Goal: Task Accomplishment & Management: Complete application form

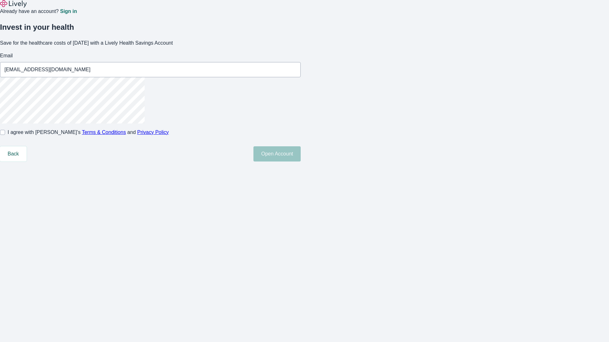
click at [5, 135] on input "I agree with Lively’s Terms & Conditions and Privacy Policy" at bounding box center [2, 132] width 5 height 5
checkbox input "true"
click at [300, 162] on button "Open Account" at bounding box center [276, 153] width 47 height 15
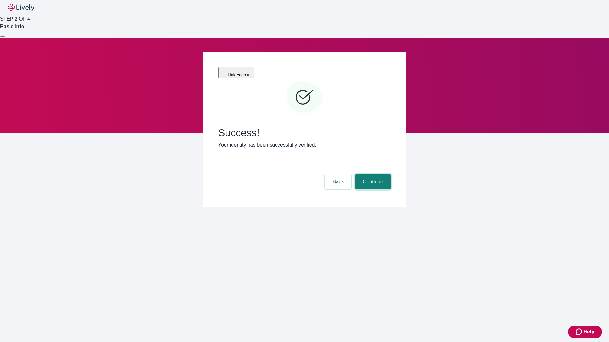
click at [372, 174] on button "Continue" at bounding box center [373, 181] width 36 height 15
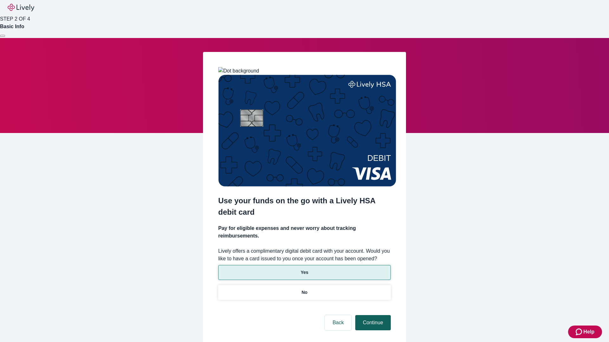
click at [304, 269] on p "Yes" at bounding box center [304, 272] width 8 height 7
click at [372, 315] on button "Continue" at bounding box center [373, 322] width 36 height 15
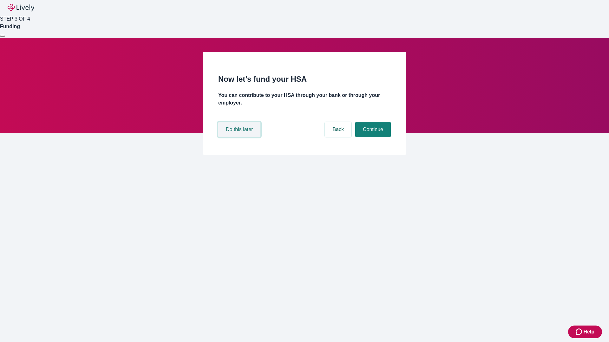
click at [240, 137] on button "Do this later" at bounding box center [239, 129] width 42 height 15
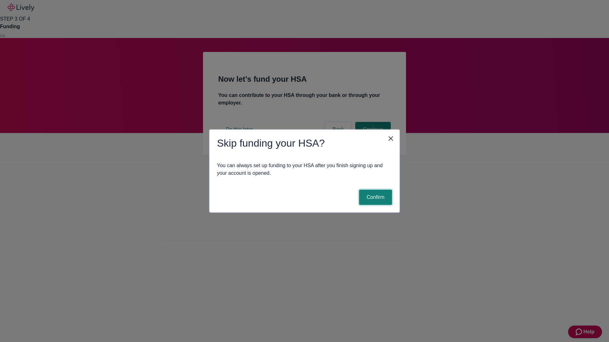
click at [374, 197] on button "Confirm" at bounding box center [375, 197] width 33 height 15
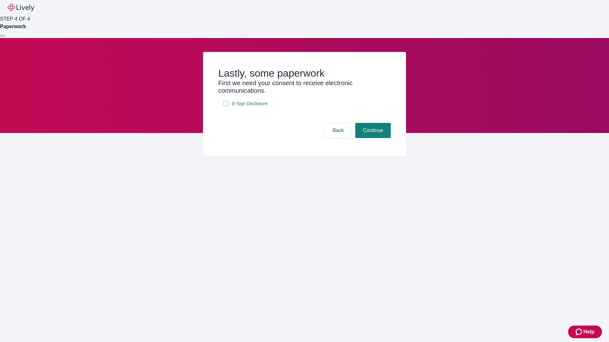
click at [226, 106] on input "E-Sign Disclosure" at bounding box center [225, 103] width 5 height 5
checkbox input "true"
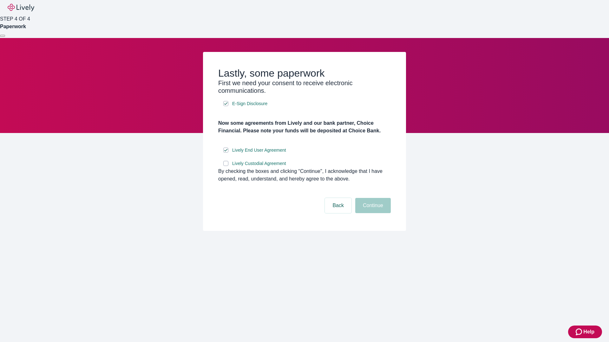
click at [226, 166] on input "Lively Custodial Agreement" at bounding box center [225, 163] width 5 height 5
checkbox input "true"
click at [372, 213] on button "Continue" at bounding box center [373, 205] width 36 height 15
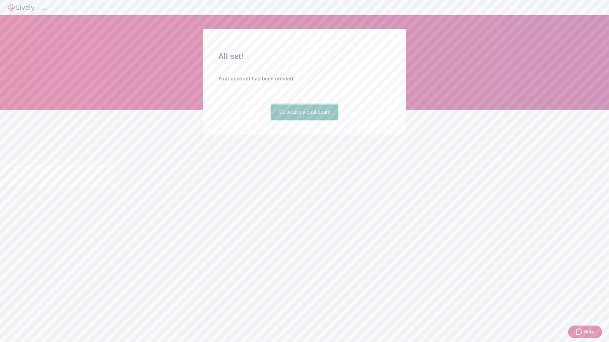
click at [304, 120] on link "Go to Lively dashboard" at bounding box center [305, 112] width 68 height 15
